Goal: Transaction & Acquisition: Download file/media

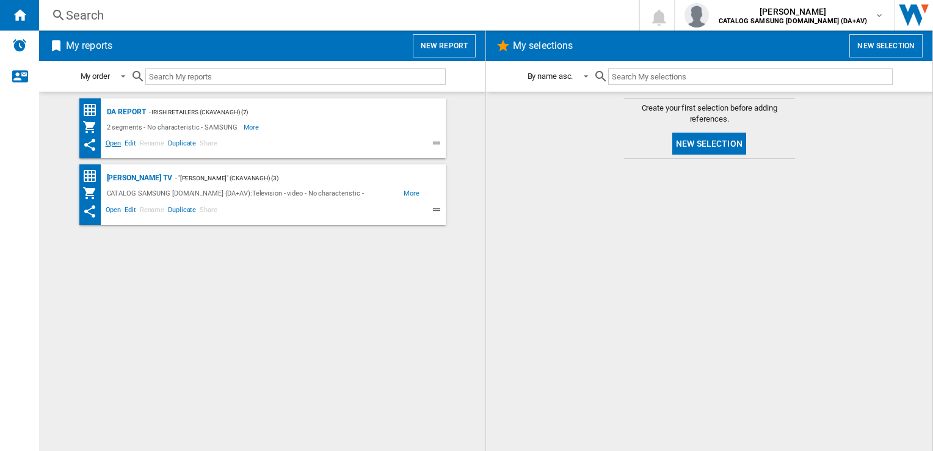
click at [111, 145] on span "Open" at bounding box center [114, 144] width 20 height 15
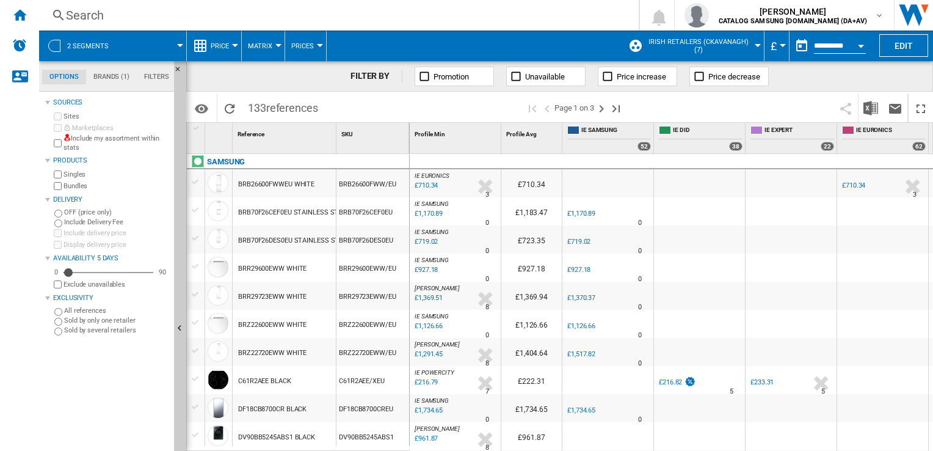
click at [860, 46] on div "Open calendar" at bounding box center [861, 46] width 6 height 3
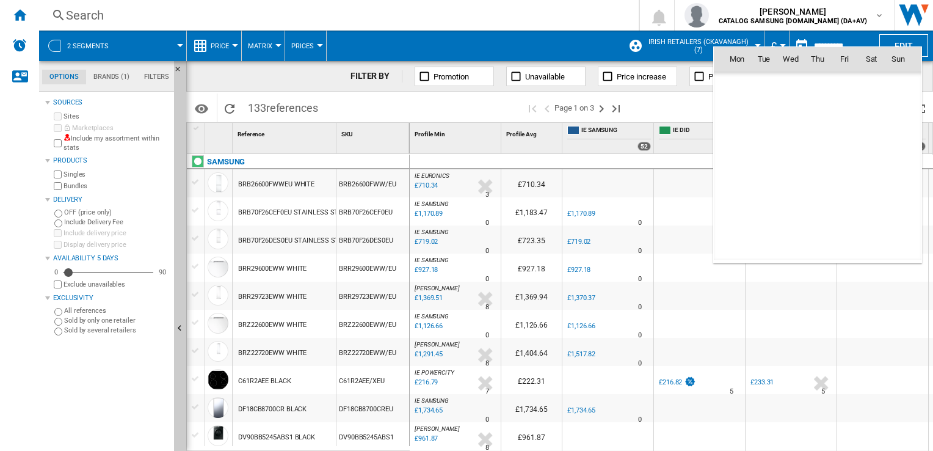
scroll to position [5826, 0]
click at [816, 165] on span "21" at bounding box center [817, 166] width 24 height 24
type input "**********"
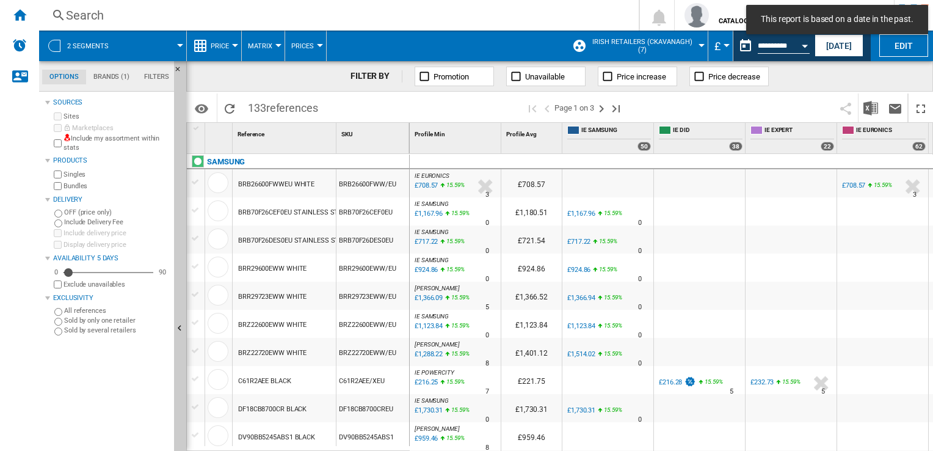
click at [725, 43] on md-menu "£ Argentin Peso Australian Dollar balboa Bolivia [GEOGRAPHIC_DATA] Bulgarian le…" at bounding box center [720, 46] width 25 height 31
click at [724, 43] on md-menu "£ Argentin Peso Australian Dollar balboa Bolivia [GEOGRAPHIC_DATA] Bulgarian le…" at bounding box center [720, 46] width 25 height 31
click at [724, 45] on div "Currency" at bounding box center [727, 45] width 6 height 3
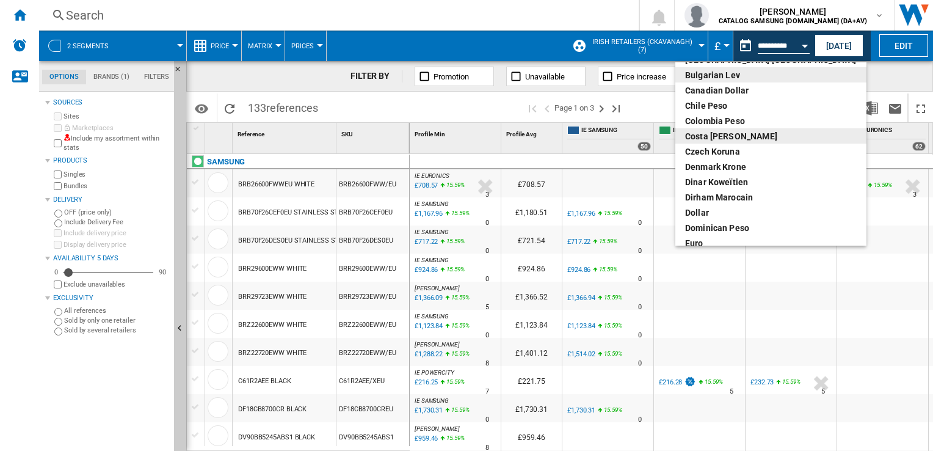
scroll to position [122, 0]
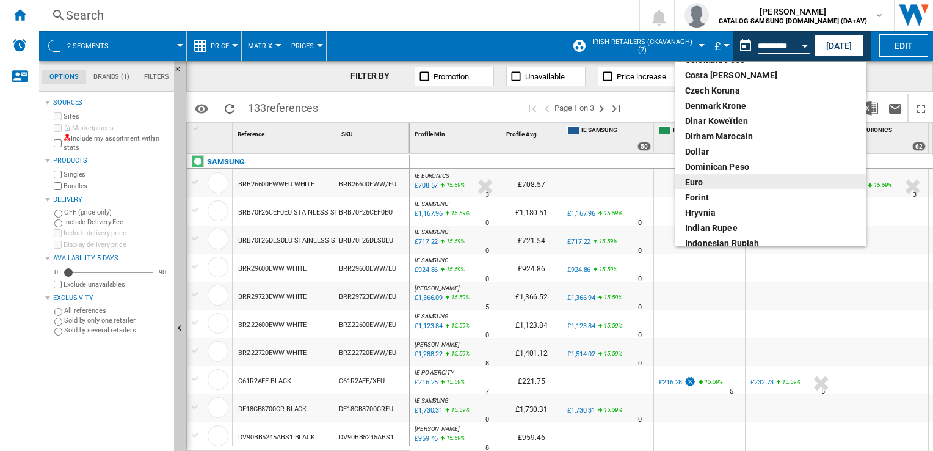
click at [714, 180] on div "euro" at bounding box center [771, 182] width 172 height 12
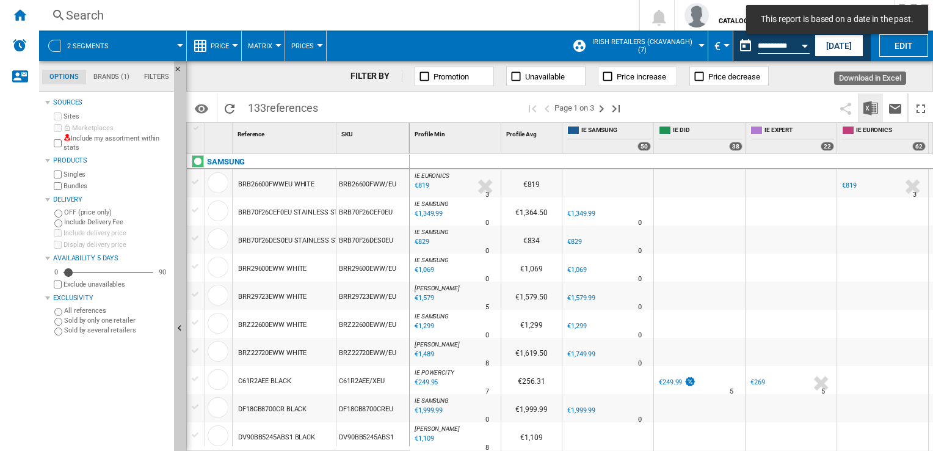
click at [868, 111] on img "Download in Excel" at bounding box center [870, 108] width 15 height 15
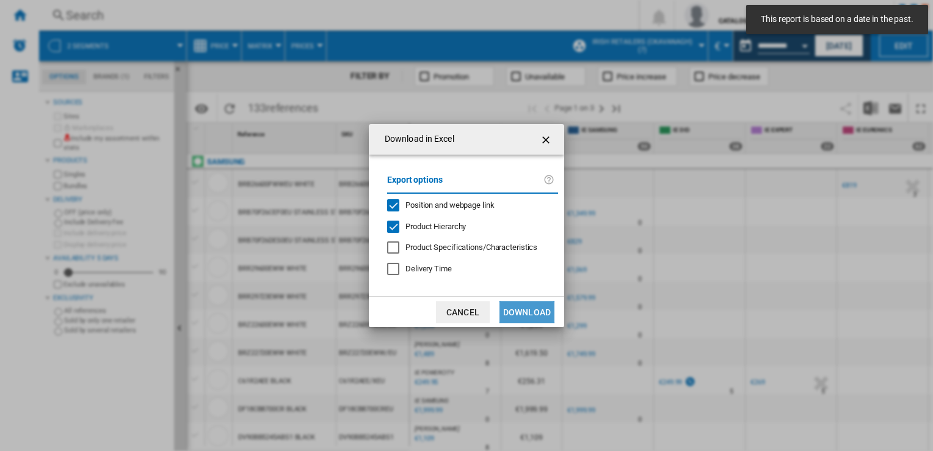
click at [520, 307] on button "Download" at bounding box center [527, 312] width 55 height 22
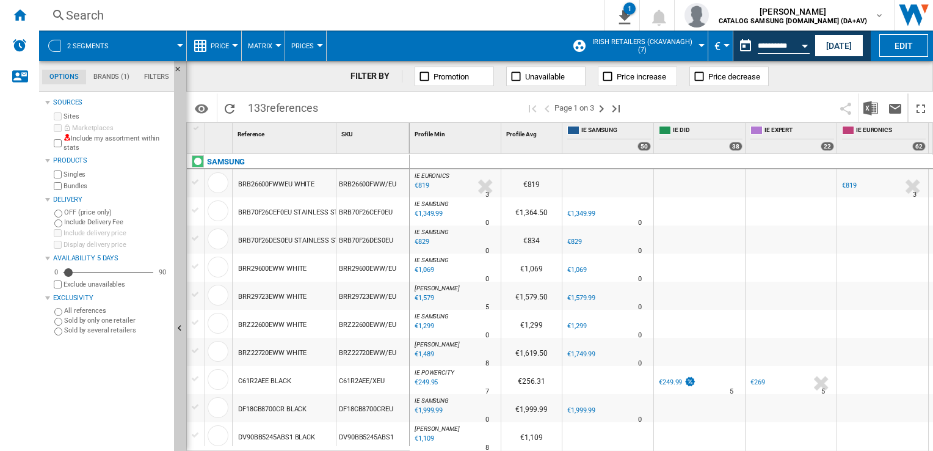
click at [851, 79] on div "FILTER BY Promotion Unavailable Price increase Price decrease" at bounding box center [559, 76] width 747 height 31
click at [801, 45] on button "Open calendar" at bounding box center [805, 44] width 22 height 22
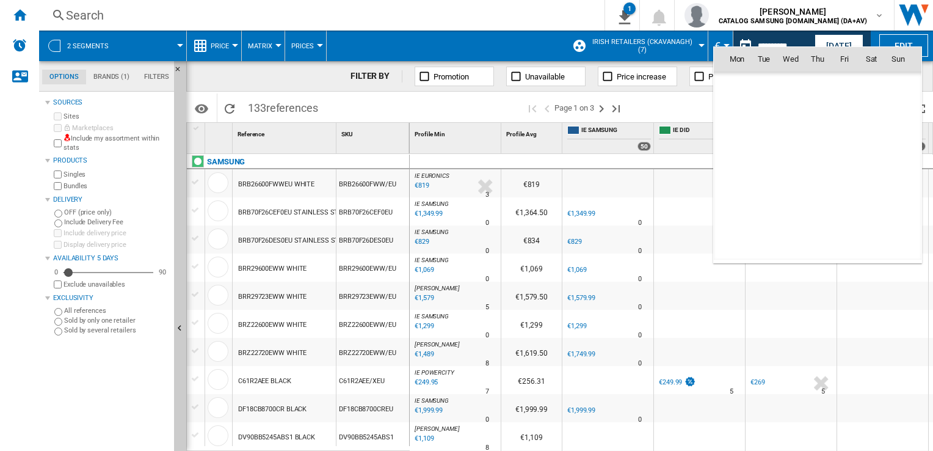
scroll to position [5826, 0]
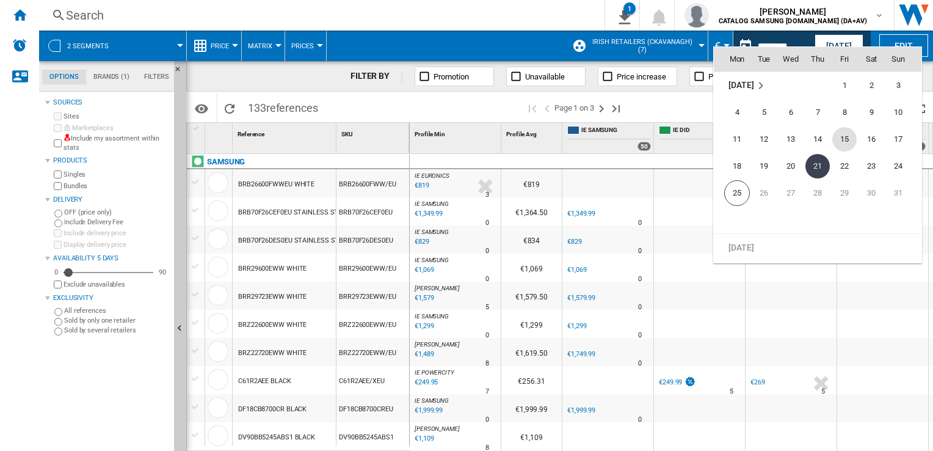
click at [848, 139] on span "15" at bounding box center [844, 139] width 24 height 24
type input "**********"
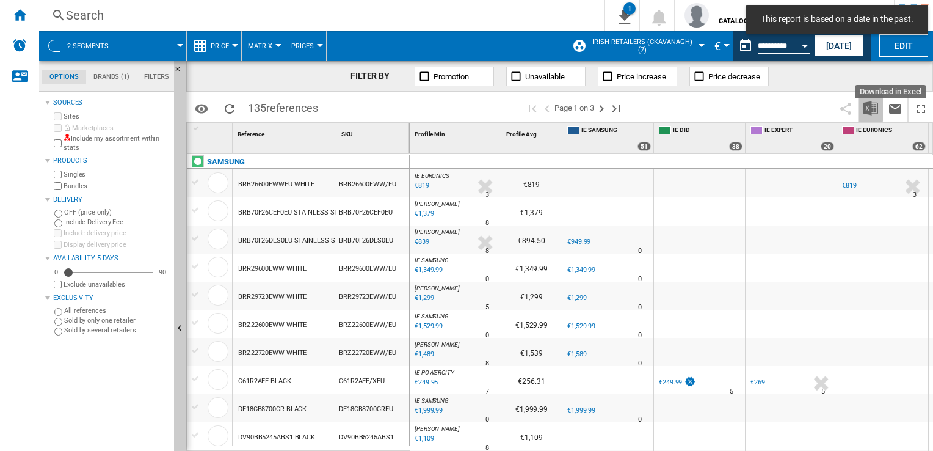
click at [869, 106] on img "Download in Excel" at bounding box center [870, 108] width 15 height 15
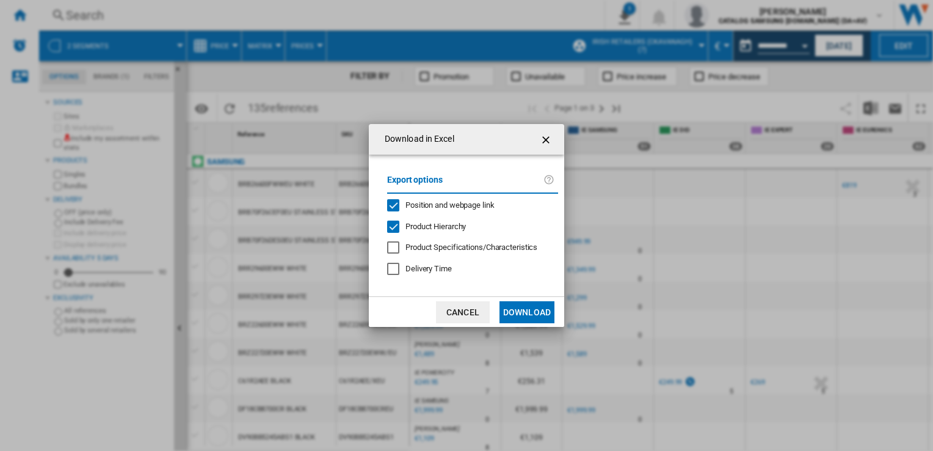
click at [528, 318] on button "Download" at bounding box center [527, 312] width 55 height 22
